Goal: Navigation & Orientation: Find specific page/section

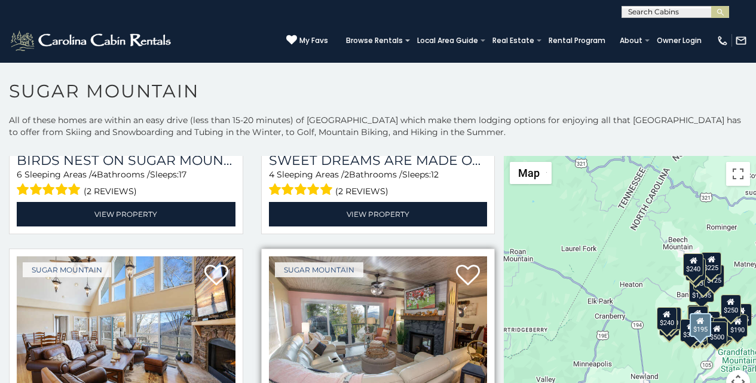
scroll to position [498, 0]
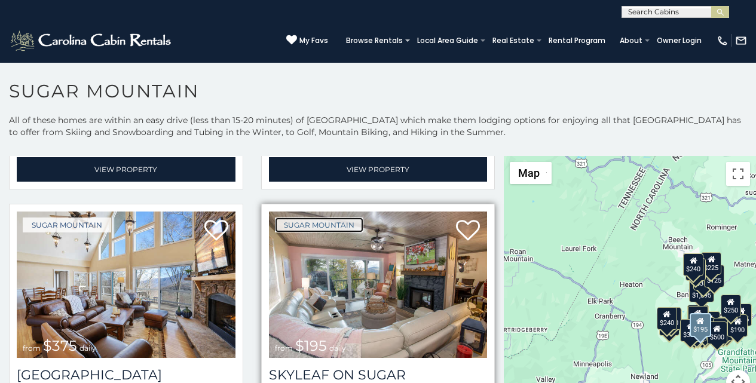
click at [286, 217] on link "Sugar Mountain" at bounding box center [319, 224] width 88 height 15
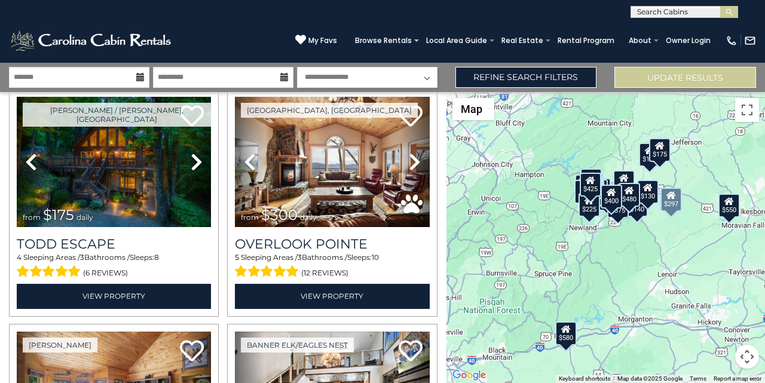
scroll to position [324, 0]
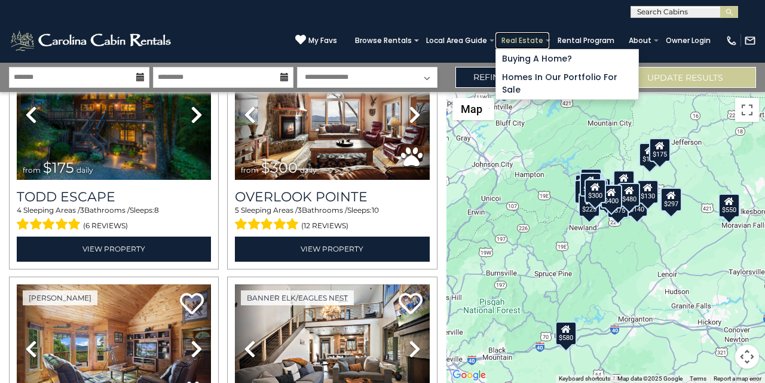
click at [532, 45] on link "Real Estate" at bounding box center [522, 40] width 54 height 17
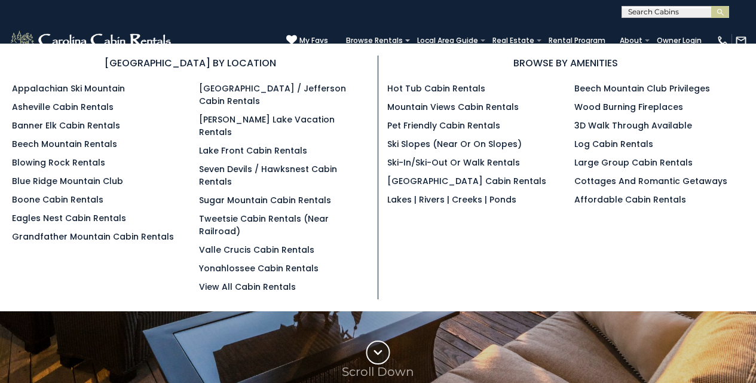
scroll to position [299, 0]
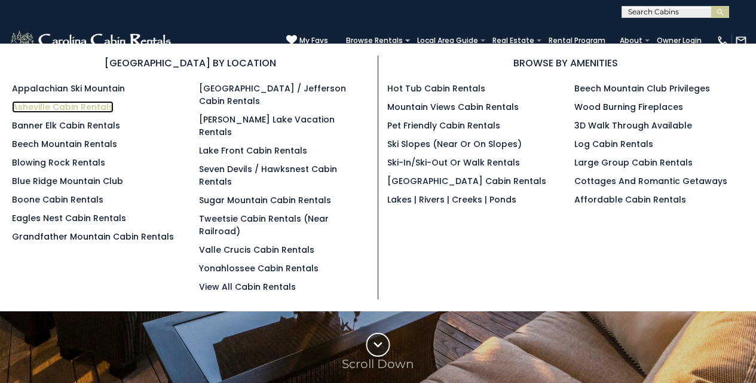
click at [20, 101] on link "Asheville Cabin Rentals" at bounding box center [63, 107] width 102 height 12
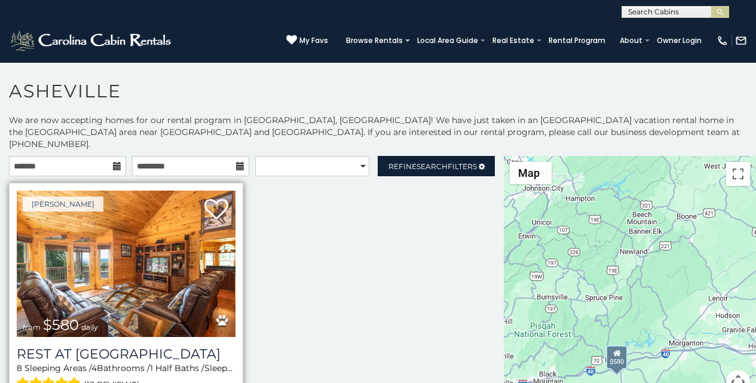
click at [16, 344] on div "Marion from $580 daily Rest at Mountain Crest 8 Sleeping Areas / 4 Bathrooms / …" at bounding box center [126, 305] width 234 height 245
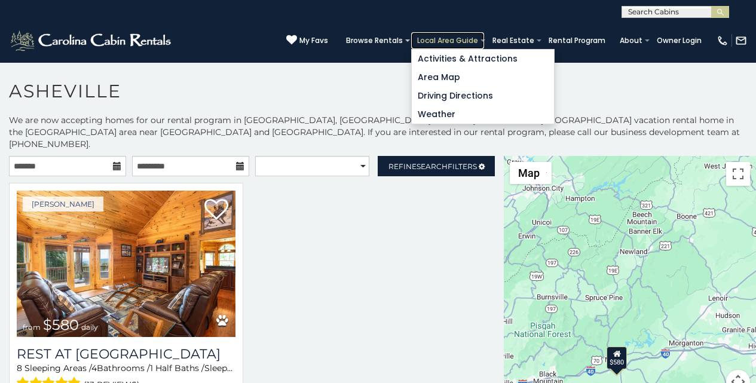
click at [466, 42] on link "Local Area Guide" at bounding box center [447, 40] width 73 height 17
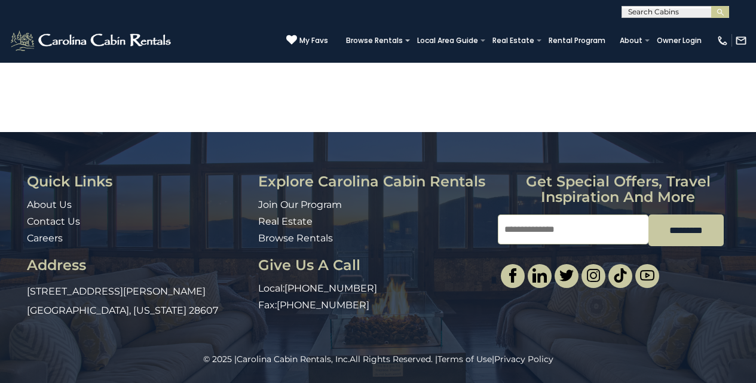
scroll to position [954, 0]
click at [507, 274] on img at bounding box center [512, 275] width 14 height 14
